Goal: Complete application form: Complete application form

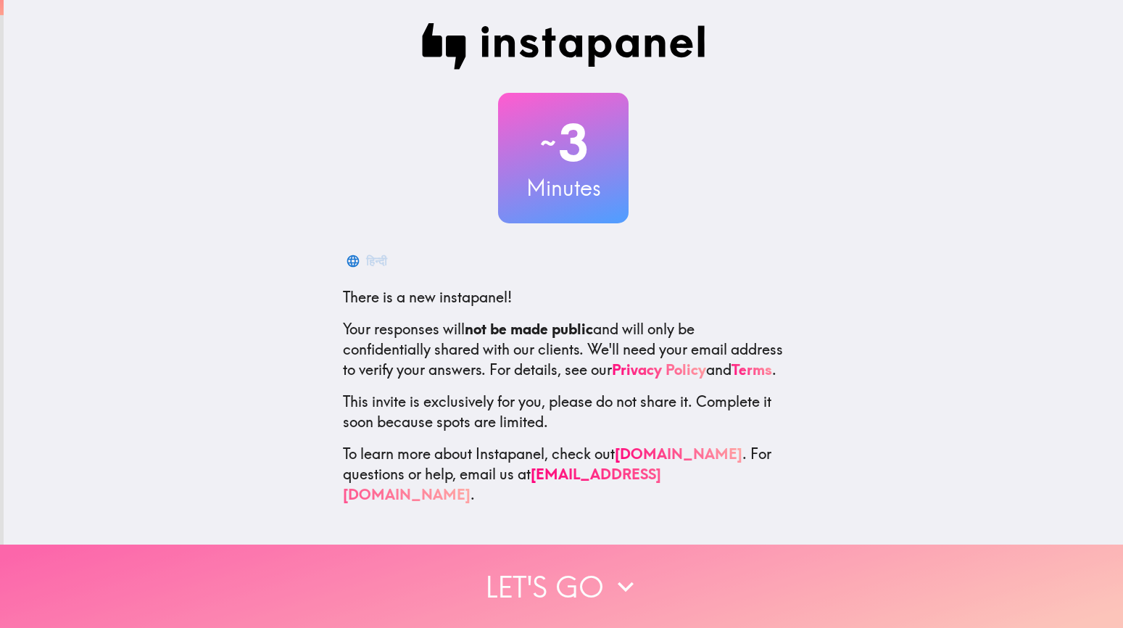
click at [505, 589] on button "Let's go" at bounding box center [561, 585] width 1123 height 83
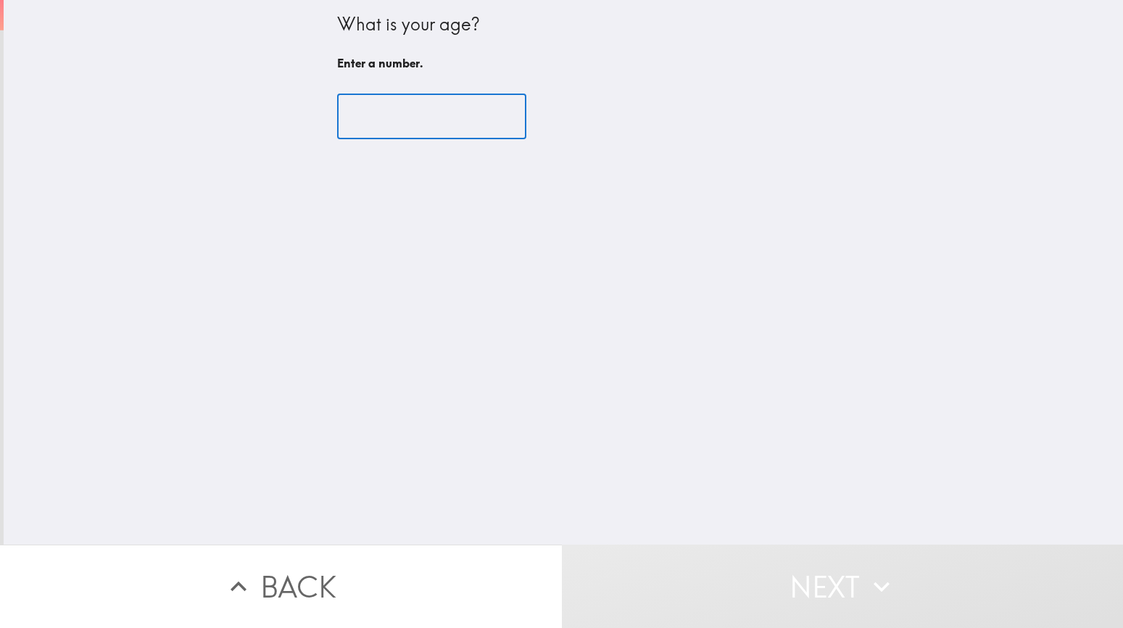
click at [420, 125] on input "number" at bounding box center [431, 116] width 189 height 45
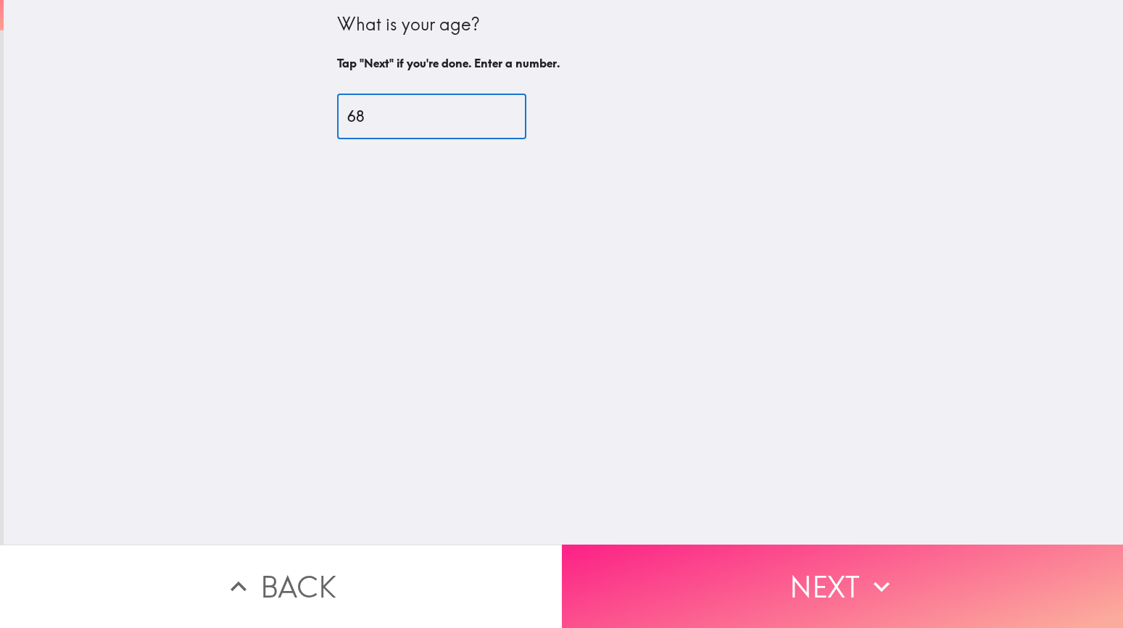
type input "68"
click at [691, 556] on button "Next" at bounding box center [843, 585] width 562 height 83
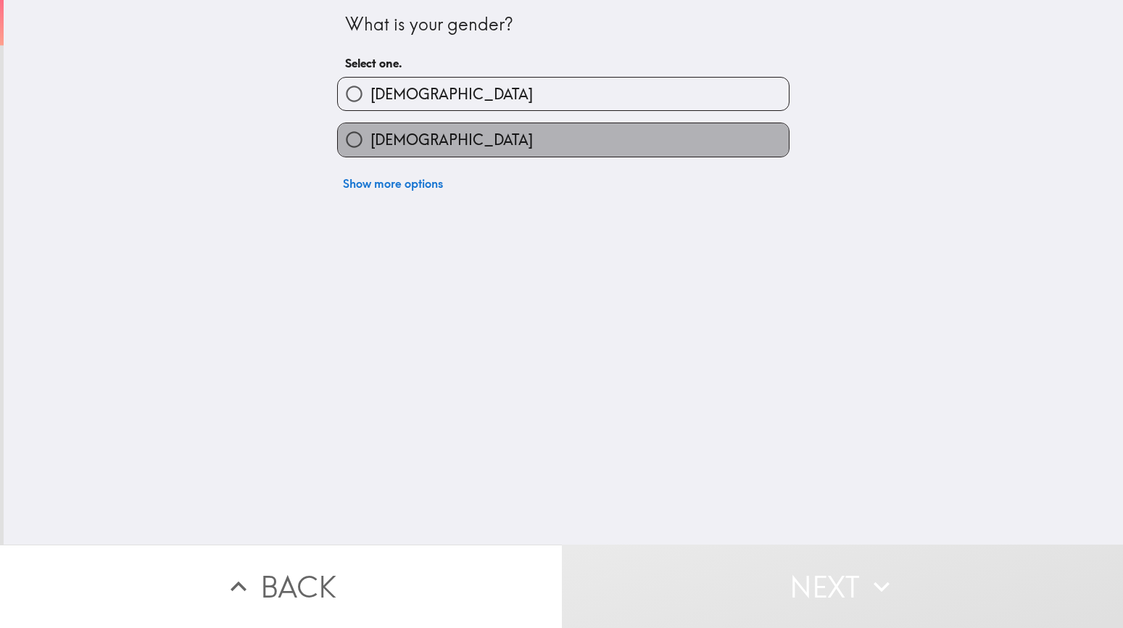
click at [465, 135] on label "[DEMOGRAPHIC_DATA]" at bounding box center [563, 139] width 451 height 33
click at [370, 135] on input "[DEMOGRAPHIC_DATA]" at bounding box center [354, 139] width 33 height 33
radio input "true"
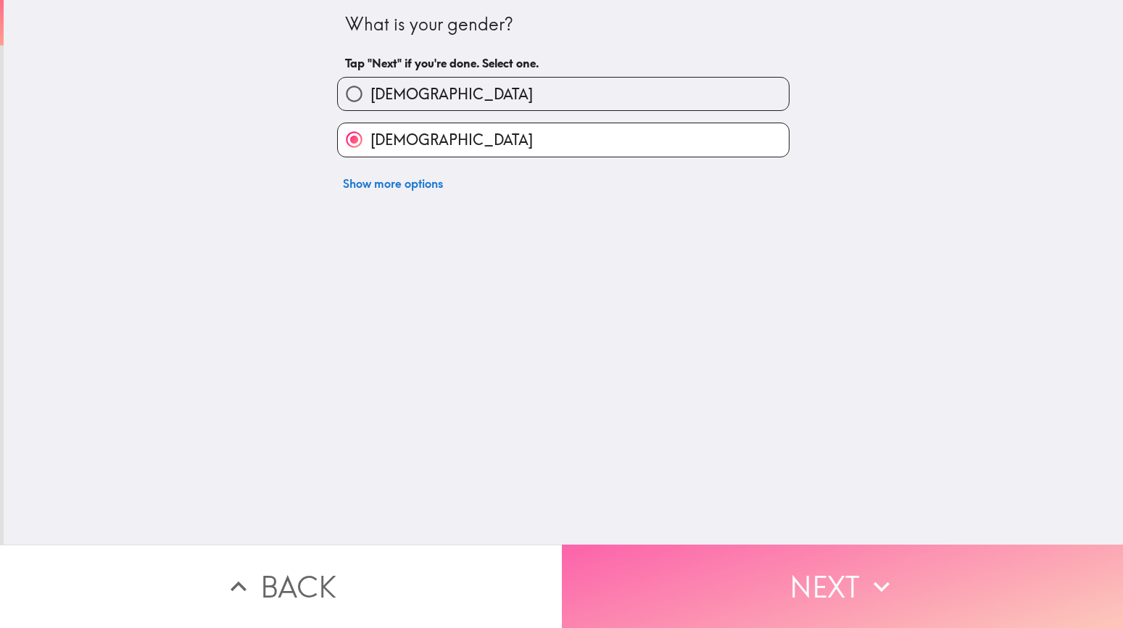
click at [697, 582] on button "Next" at bounding box center [843, 585] width 562 height 83
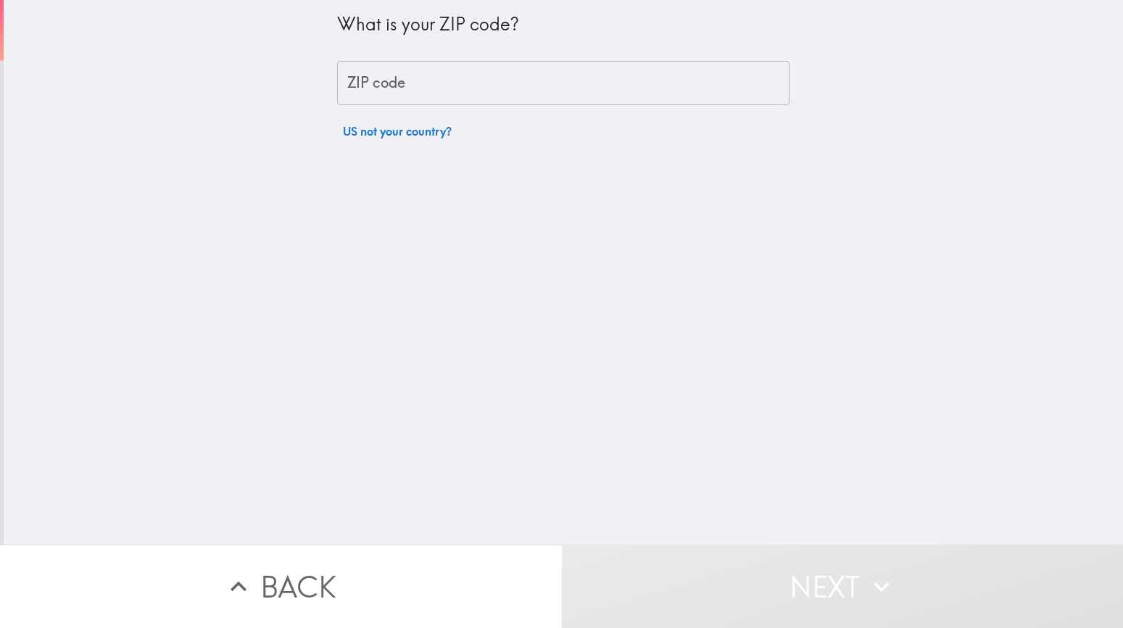
click at [477, 81] on input "ZIP code" at bounding box center [563, 83] width 452 height 45
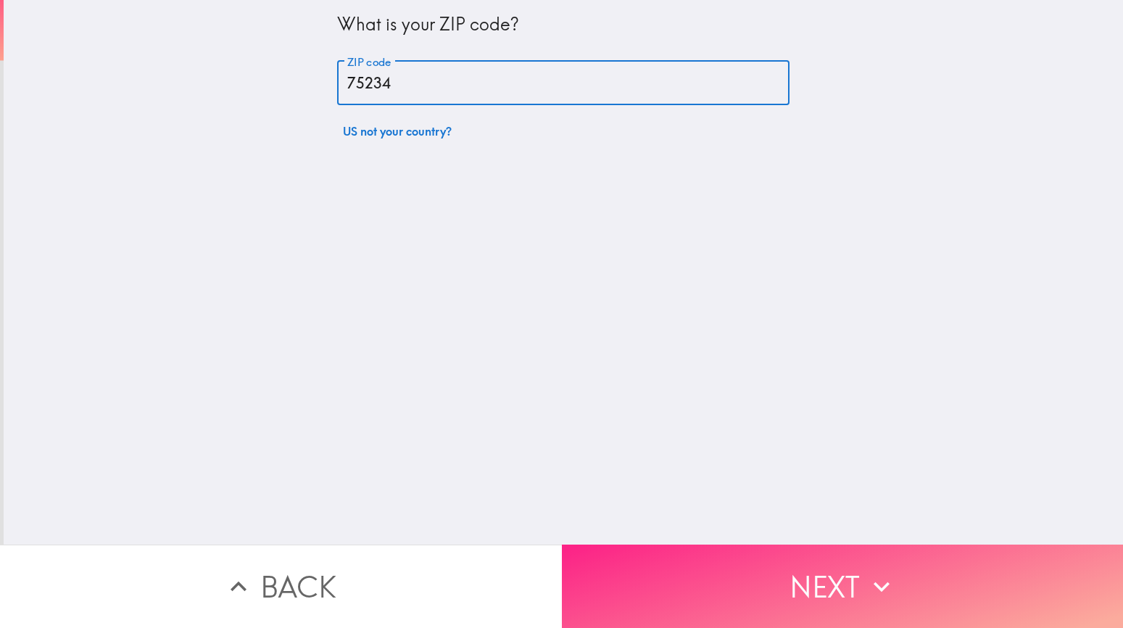
type input "75234"
click at [757, 574] on button "Next" at bounding box center [843, 585] width 562 height 83
